Goal: Task Accomplishment & Management: Complete application form

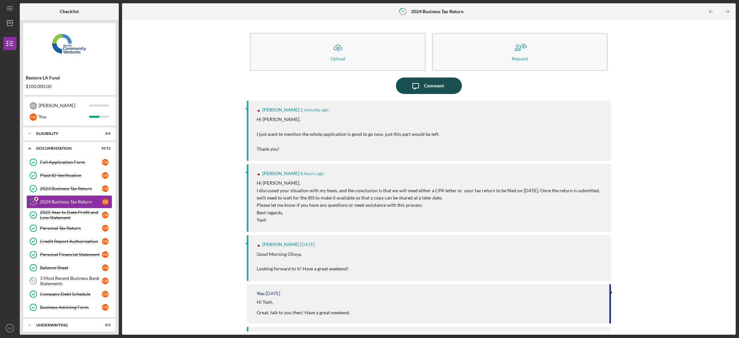
click at [418, 91] on icon "Icon/Message" at bounding box center [415, 85] width 16 height 16
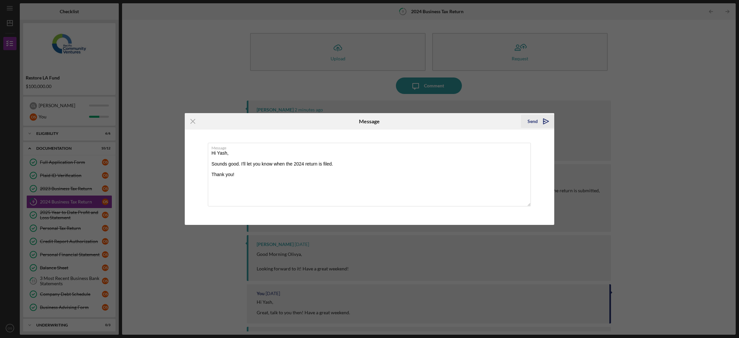
type textarea "Hi Yash, Sounds good. I'll let you know when the 2024 return is filed. Thank yo…"
click at [550, 120] on icon "Icon/icon-invite-send" at bounding box center [545, 121] width 16 height 16
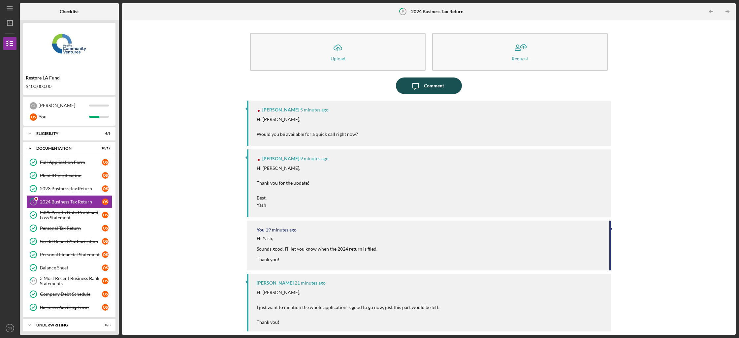
click at [415, 88] on icon "button" at bounding box center [415, 86] width 6 height 6
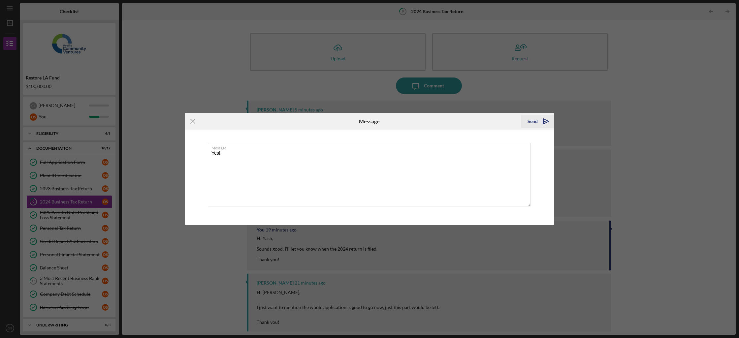
type textarea "Yes!"
click at [548, 122] on icon "Icon/icon-invite-send" at bounding box center [545, 121] width 16 height 16
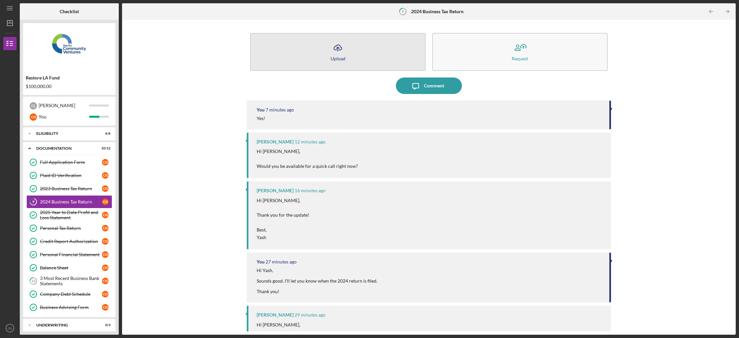
click at [412, 57] on button "Icon/Upload Upload" at bounding box center [337, 52] width 175 height 38
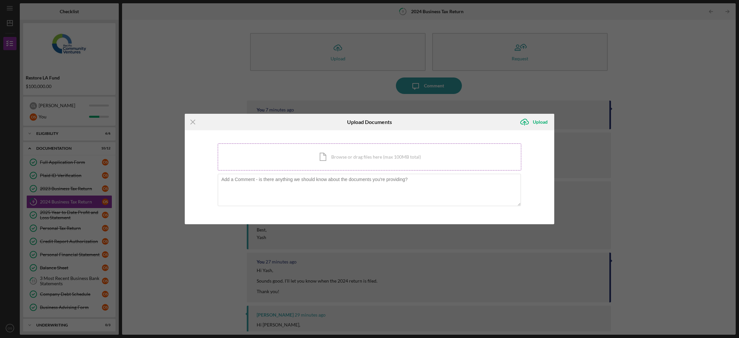
click at [395, 151] on div "Icon/Document Browse or drag files here (max 100MB total) Tap to choose files o…" at bounding box center [369, 156] width 303 height 27
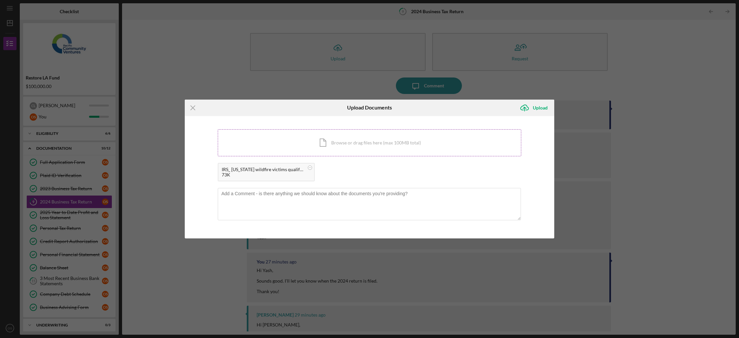
click at [381, 142] on div "Icon/Document Browse or drag files here (max 100MB total) Tap to choose files o…" at bounding box center [369, 142] width 303 height 27
click at [529, 107] on icon "Icon/Upload" at bounding box center [524, 108] width 16 height 16
